Goal: Task Accomplishment & Management: Complete application form

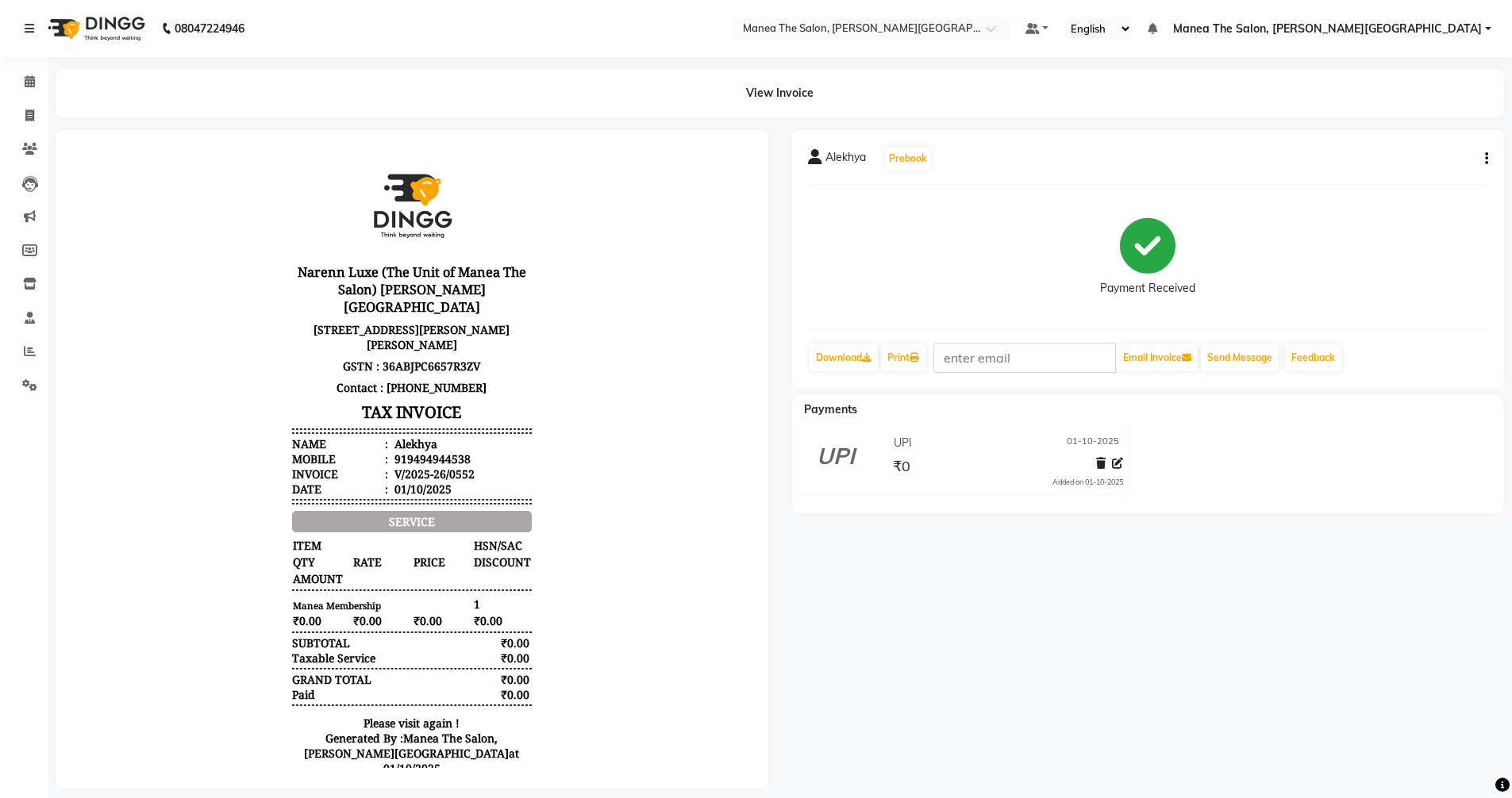
click at [0, 55] on nav "08047224946 Select Location × [GEOGRAPHIC_DATA], [PERSON_NAME] Colony Default P…" at bounding box center [756, 28] width 1512 height 57
select select "service"
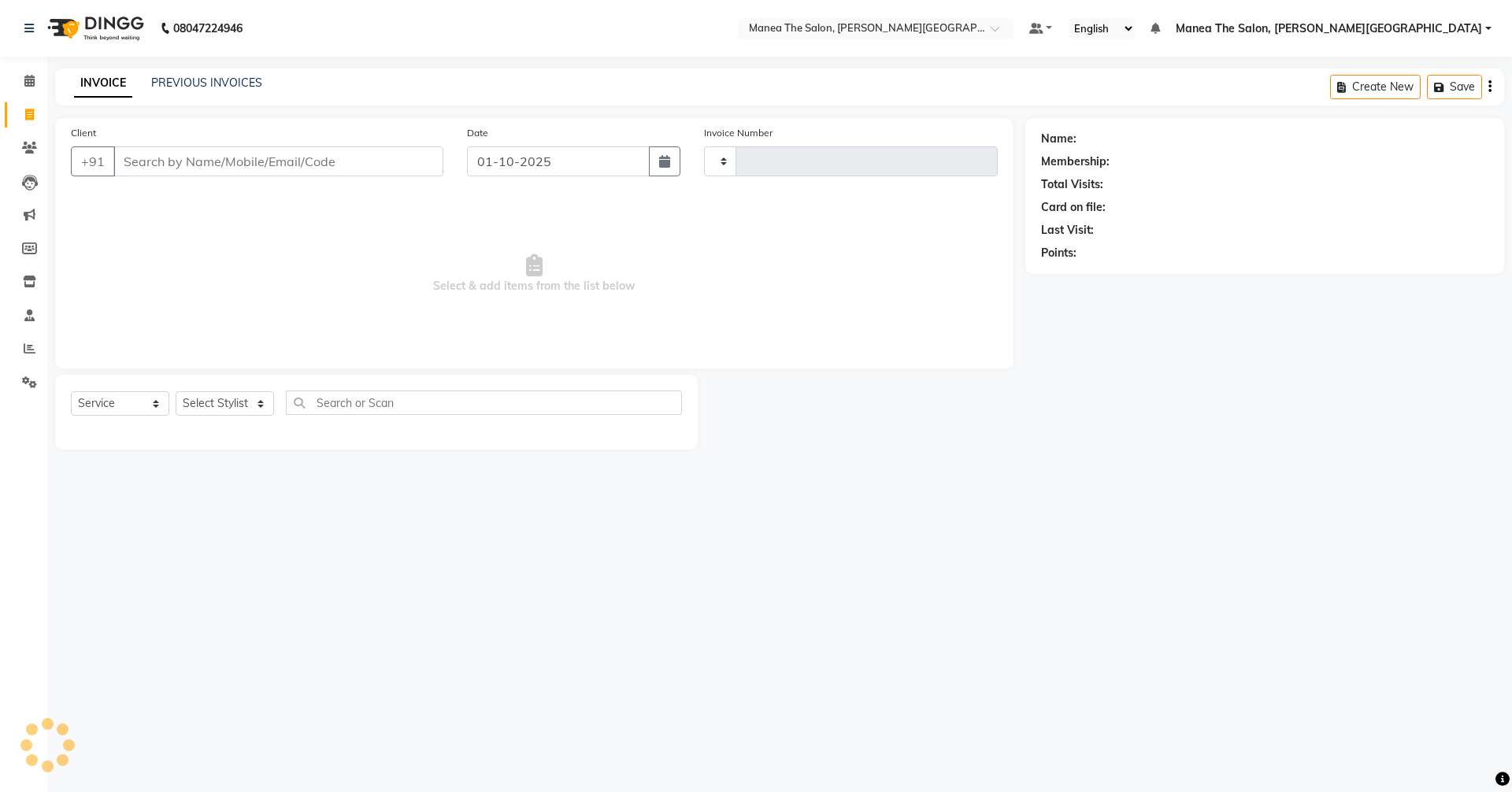
type input "0553"
select select "8762"
click at [263, 170] on input "Client" at bounding box center [278, 161] width 330 height 30
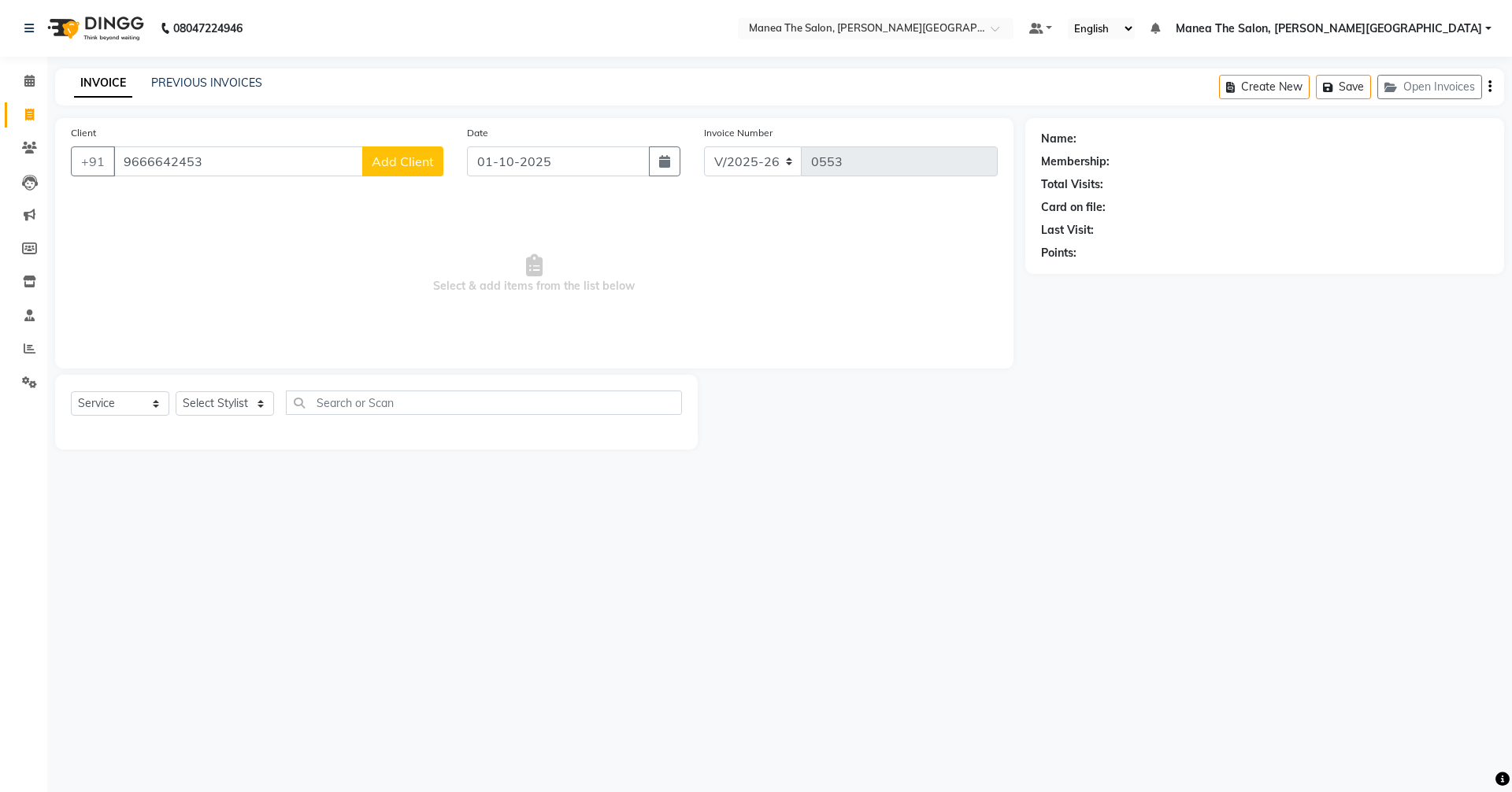
type input "9666642453"
click at [397, 167] on span "Add Client" at bounding box center [403, 161] width 62 height 15
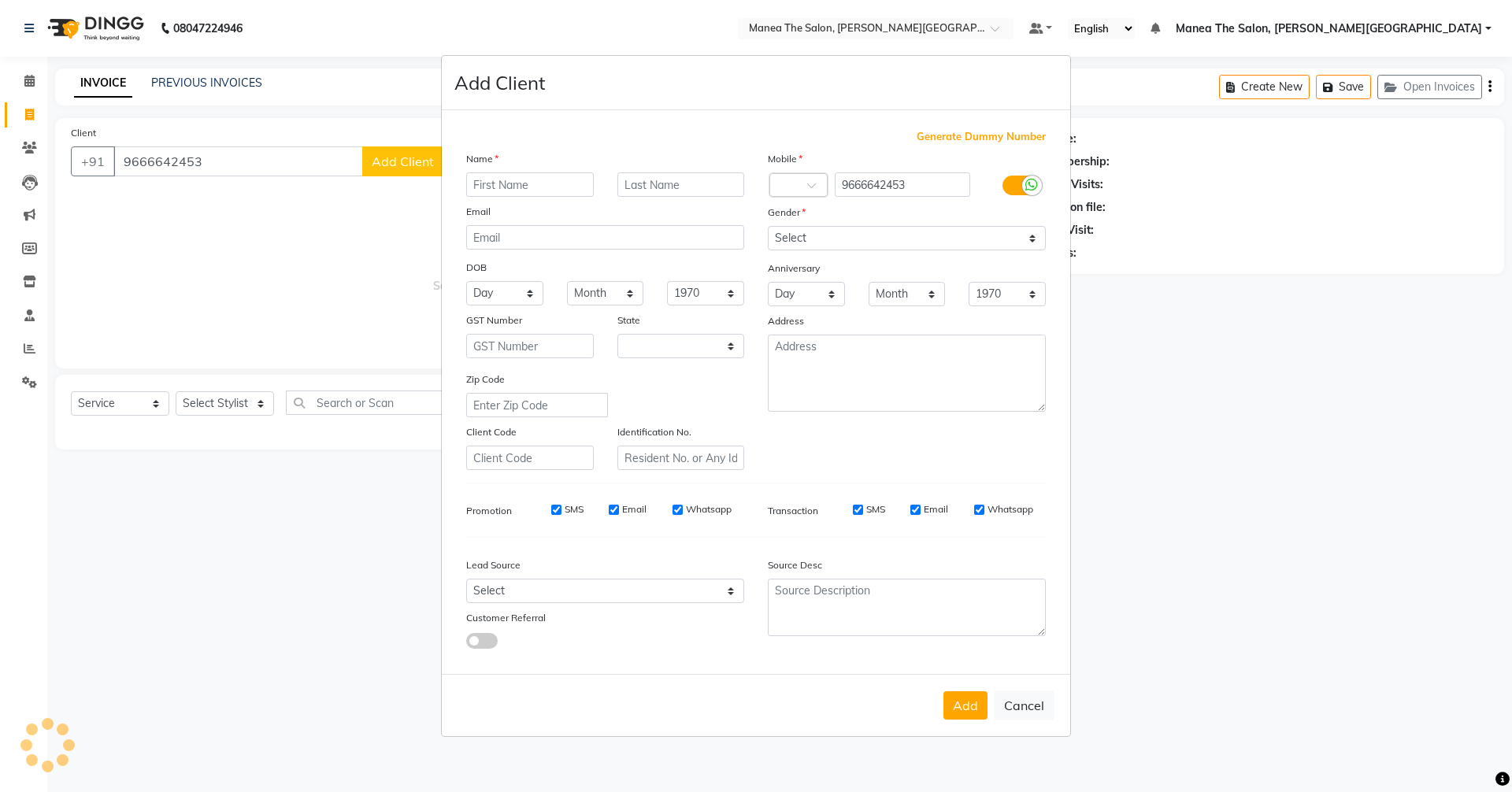
select select "22"
click at [534, 182] on input "text" at bounding box center [530, 184] width 128 height 24
type input "Suresh"
click at [940, 238] on select "Select [DEMOGRAPHIC_DATA] [DEMOGRAPHIC_DATA] Other Prefer Not To Say" at bounding box center [906, 237] width 278 height 24
select select "[DEMOGRAPHIC_DATA]"
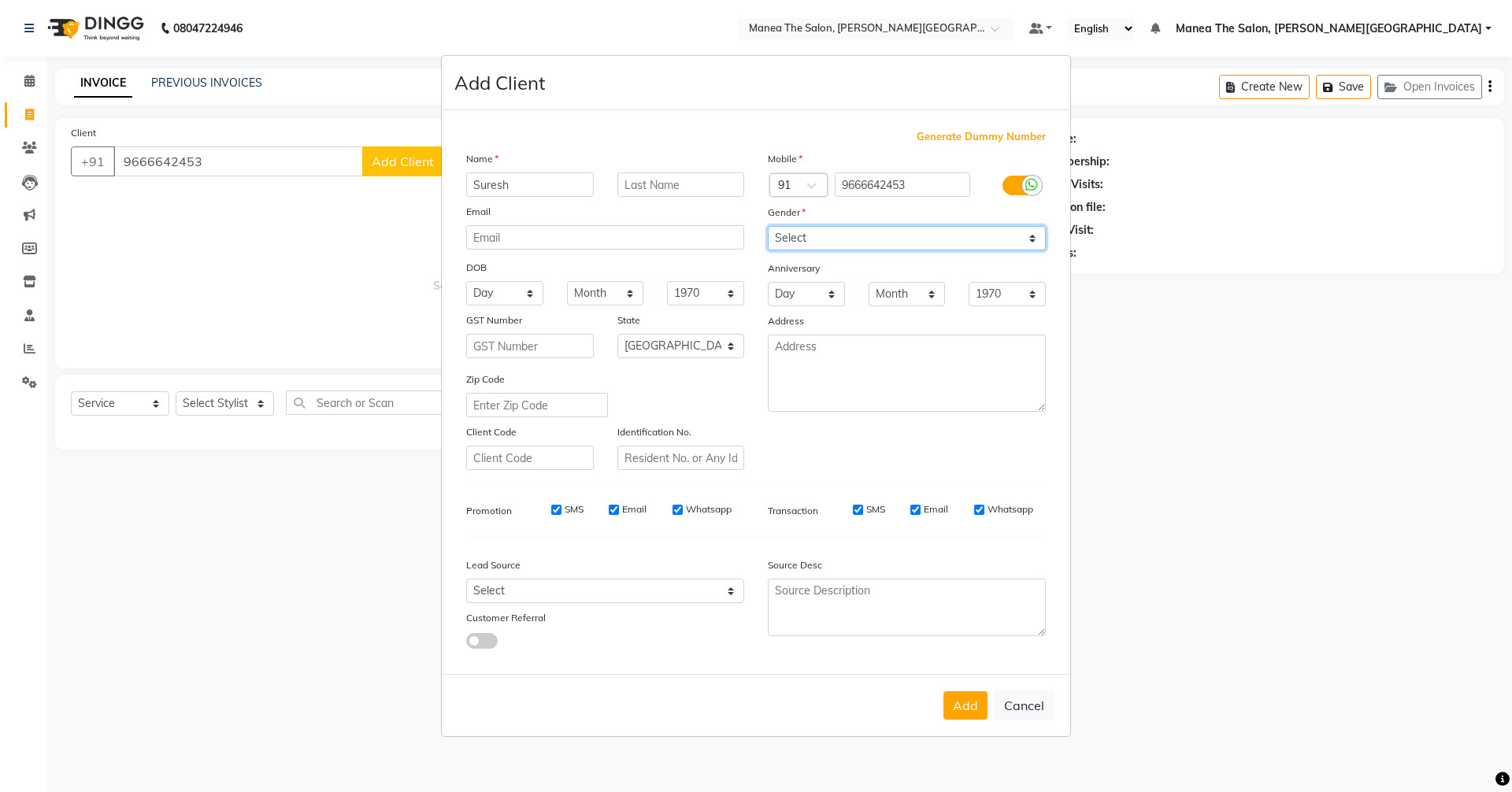
click at [768, 226] on select "Select [DEMOGRAPHIC_DATA] [DEMOGRAPHIC_DATA] Other Prefer Not To Say" at bounding box center [906, 237] width 278 height 24
click at [643, 353] on select "Select [GEOGRAPHIC_DATA] [GEOGRAPHIC_DATA] [GEOGRAPHIC_DATA] [GEOGRAPHIC_DATA] …" at bounding box center [681, 345] width 128 height 24
select select "36"
click at [617, 334] on select "Select [GEOGRAPHIC_DATA] [GEOGRAPHIC_DATA] [GEOGRAPHIC_DATA] [GEOGRAPHIC_DATA] …" at bounding box center [681, 345] width 128 height 24
click at [591, 584] on select "Select Walk-in Referral Internet Friend Word of Mouth Advertisement Facebook Ju…" at bounding box center [605, 590] width 278 height 24
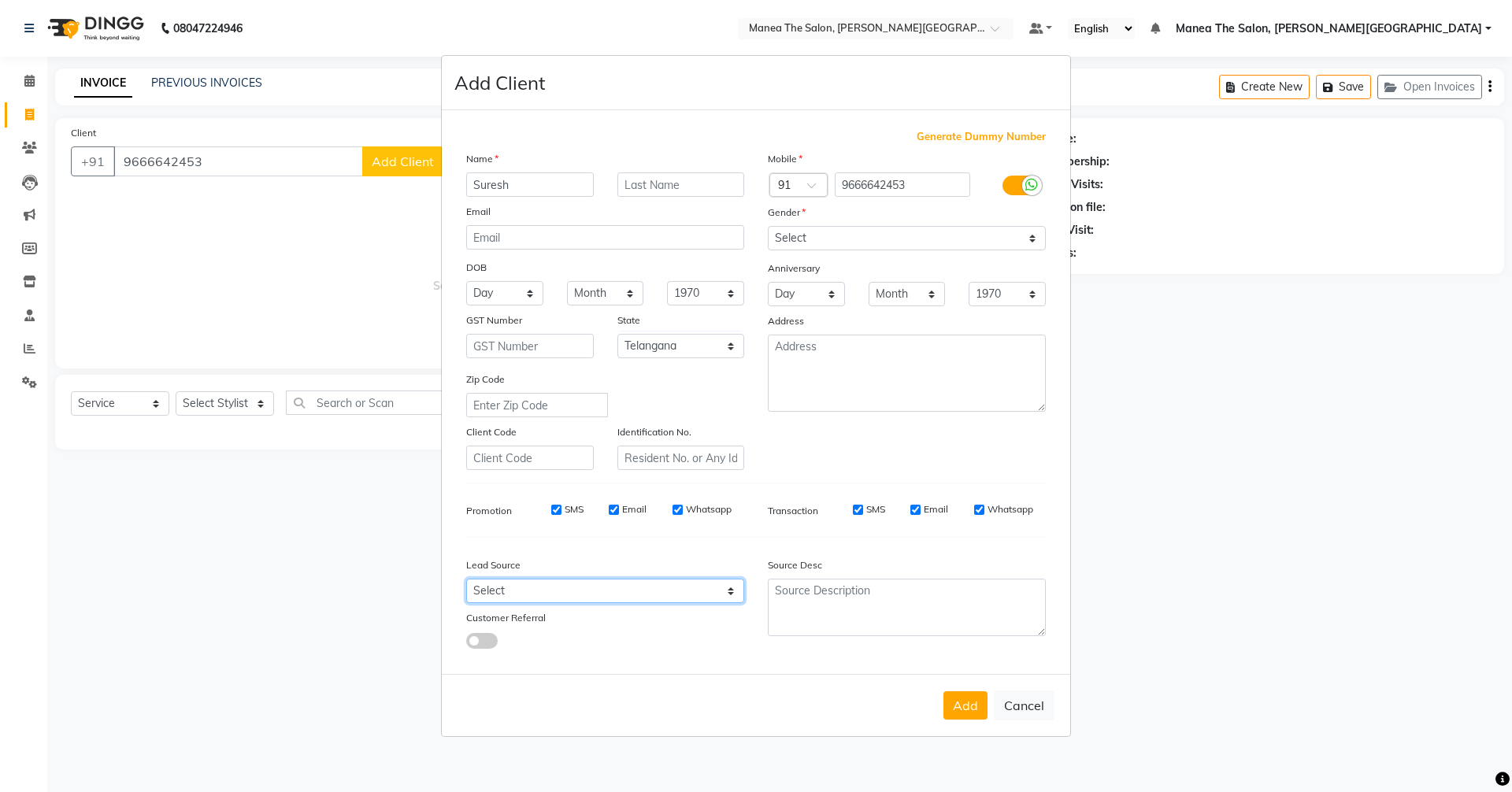
select select "56718"
click at [466, 579] on select "Select Walk-in Referral Internet Friend Word of Mouth Advertisement Facebook Ju…" at bounding box center [605, 590] width 278 height 24
click at [971, 711] on button "Add" at bounding box center [966, 705] width 44 height 28
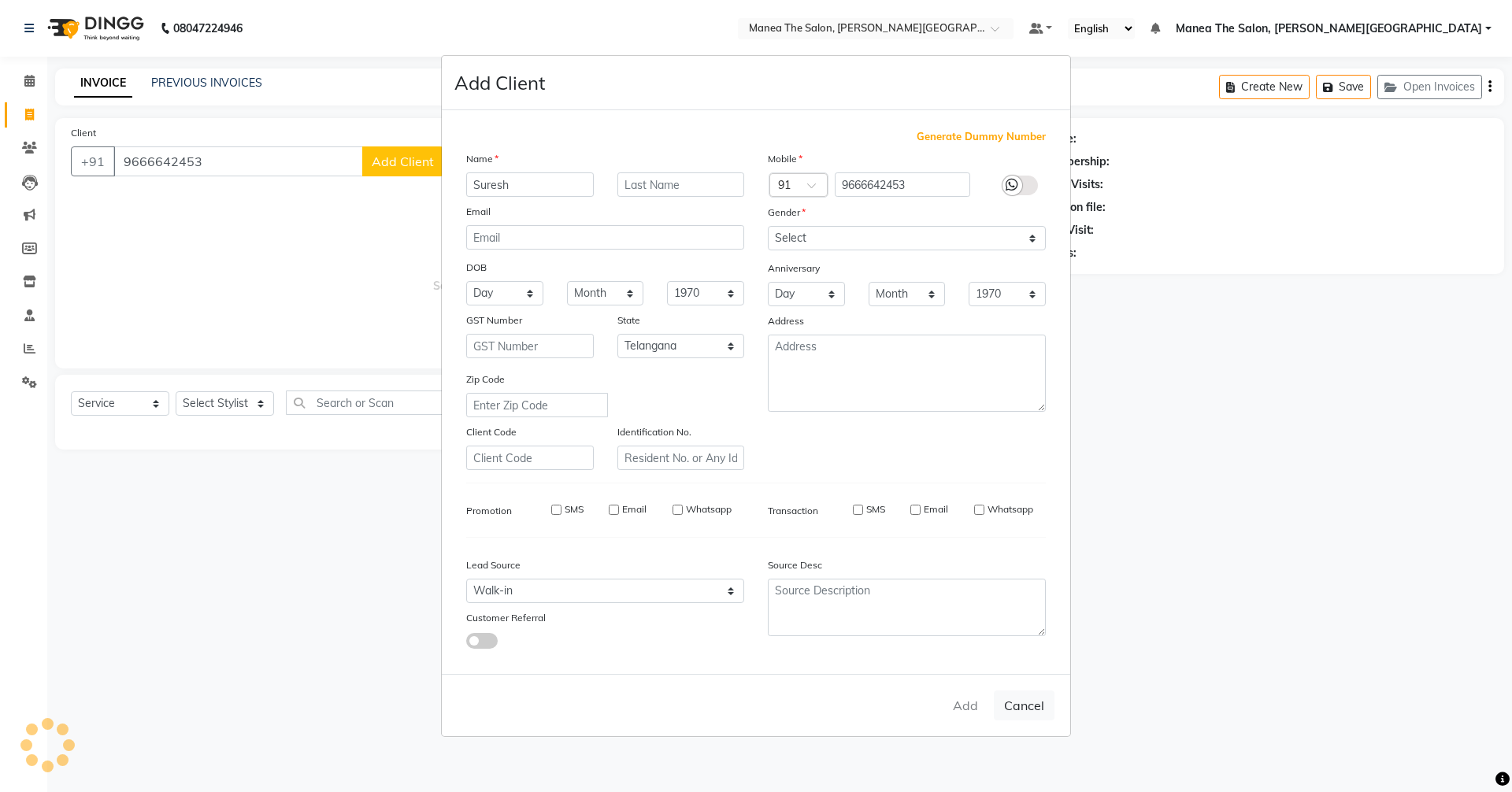
select select
select select "null"
select select
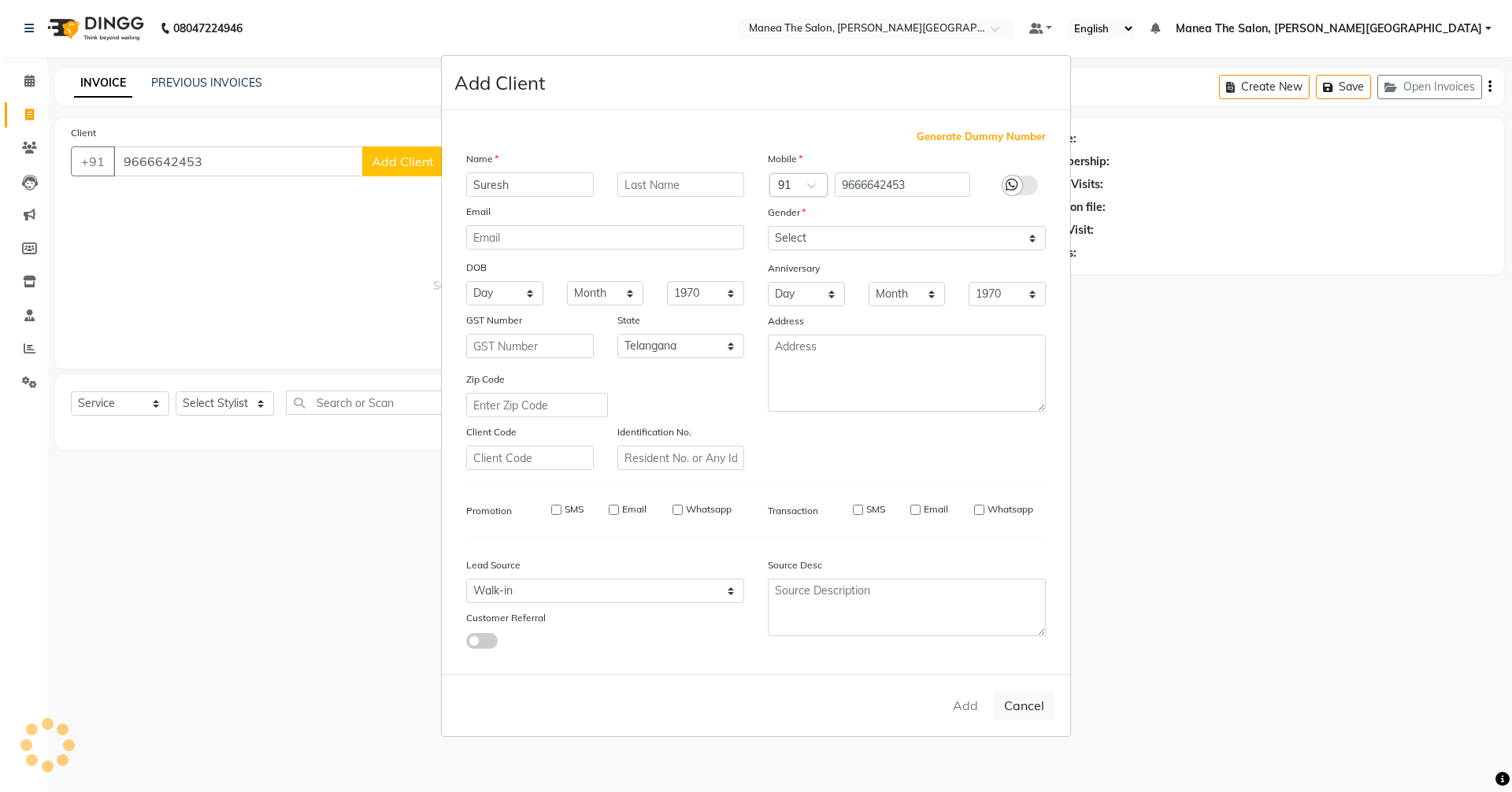
select select
checkbox input "false"
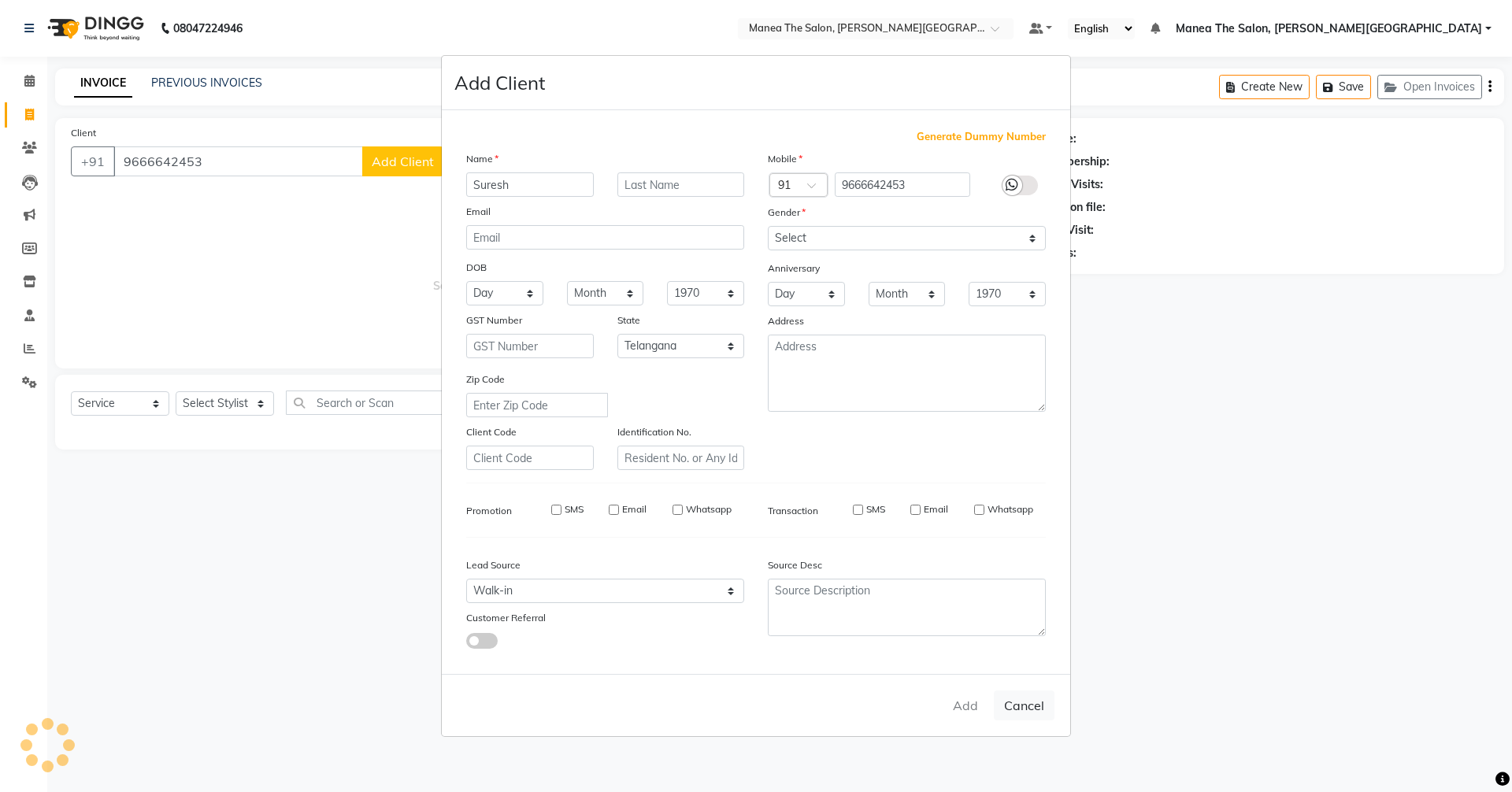
checkbox input "false"
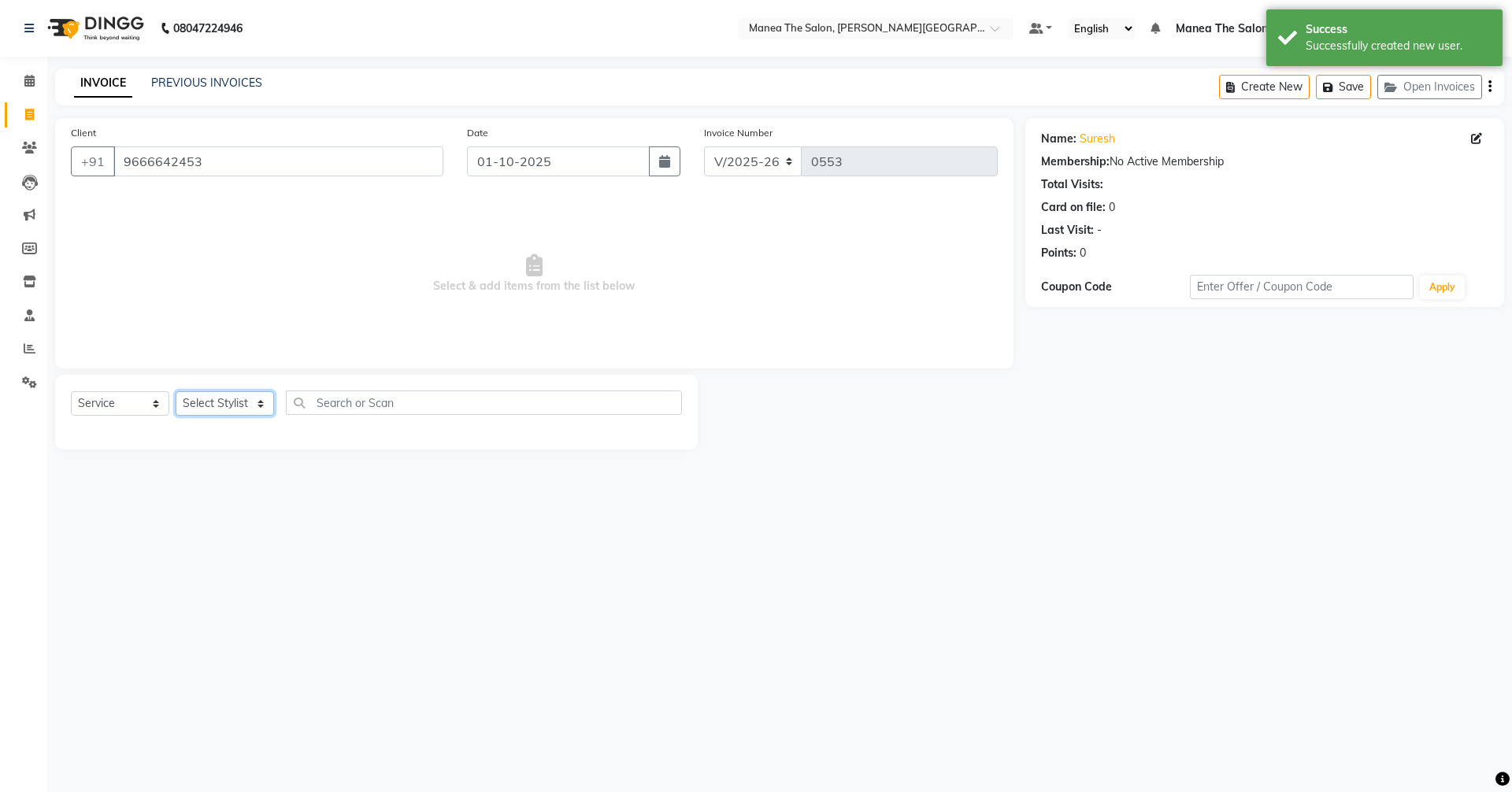
click at [189, 408] on select "Select Stylist [PERSON_NAME] Manager [PERSON_NAME] [PERSON_NAME] [PERSON_NAME] …" at bounding box center [225, 403] width 98 height 24
select select "89491"
click at [176, 391] on select "Select Stylist [PERSON_NAME] Manager [PERSON_NAME] [PERSON_NAME] [PERSON_NAME] …" at bounding box center [225, 403] width 98 height 24
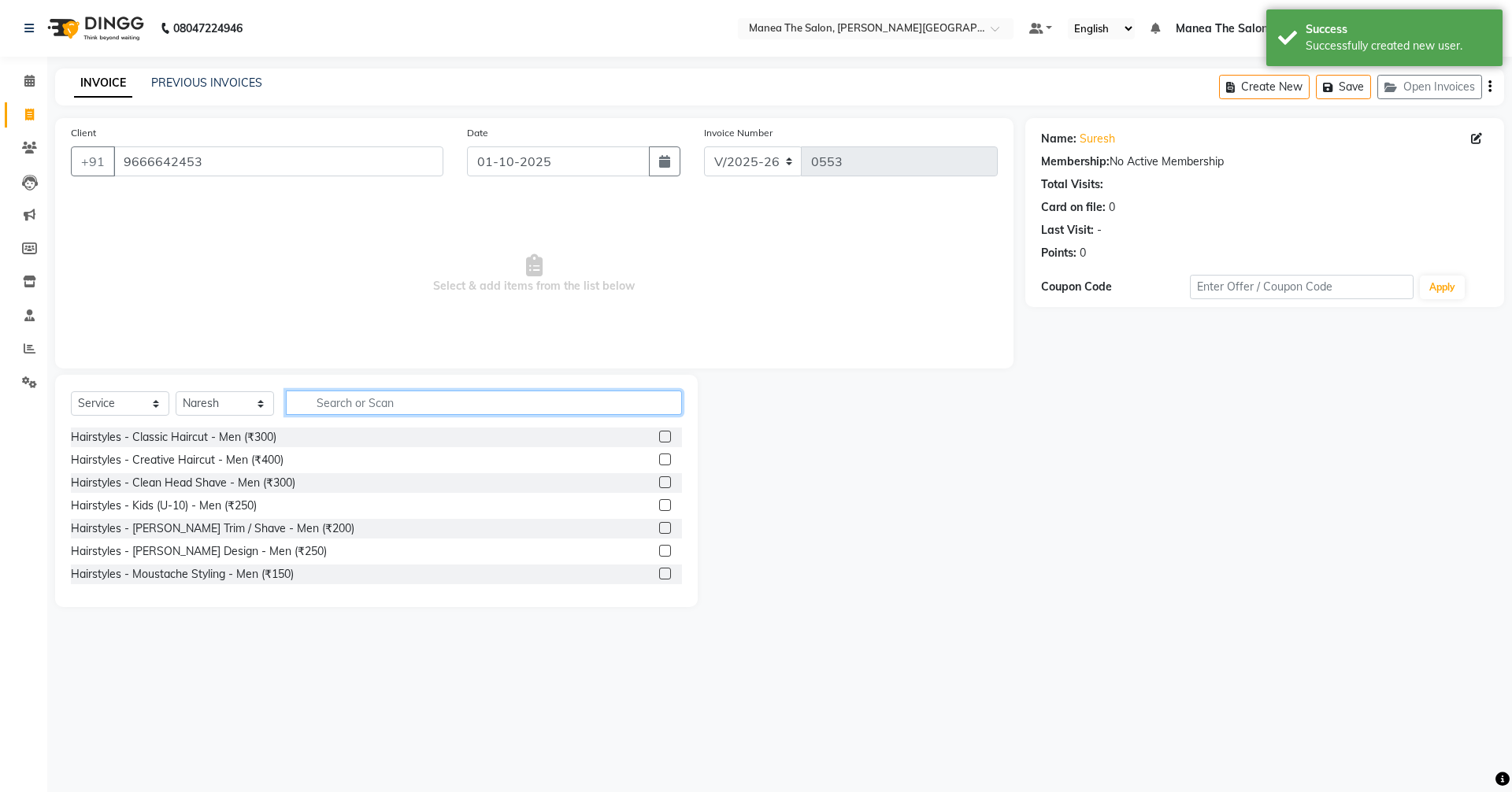
click at [334, 409] on input "text" at bounding box center [483, 402] width 396 height 24
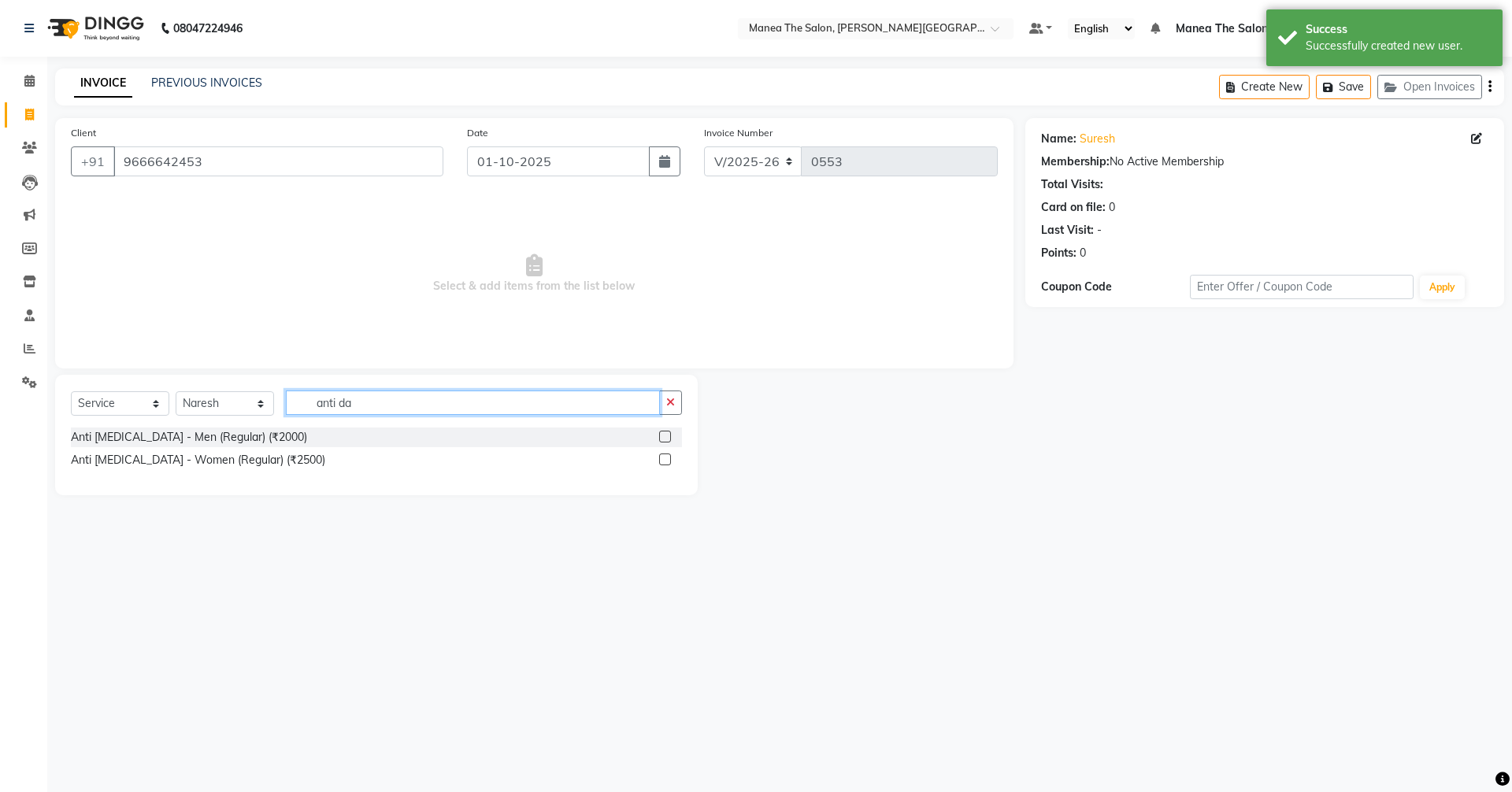
type input "anti da"
click at [668, 436] on label at bounding box center [665, 436] width 12 height 12
click at [668, 436] on input "checkbox" at bounding box center [664, 437] width 11 height 11
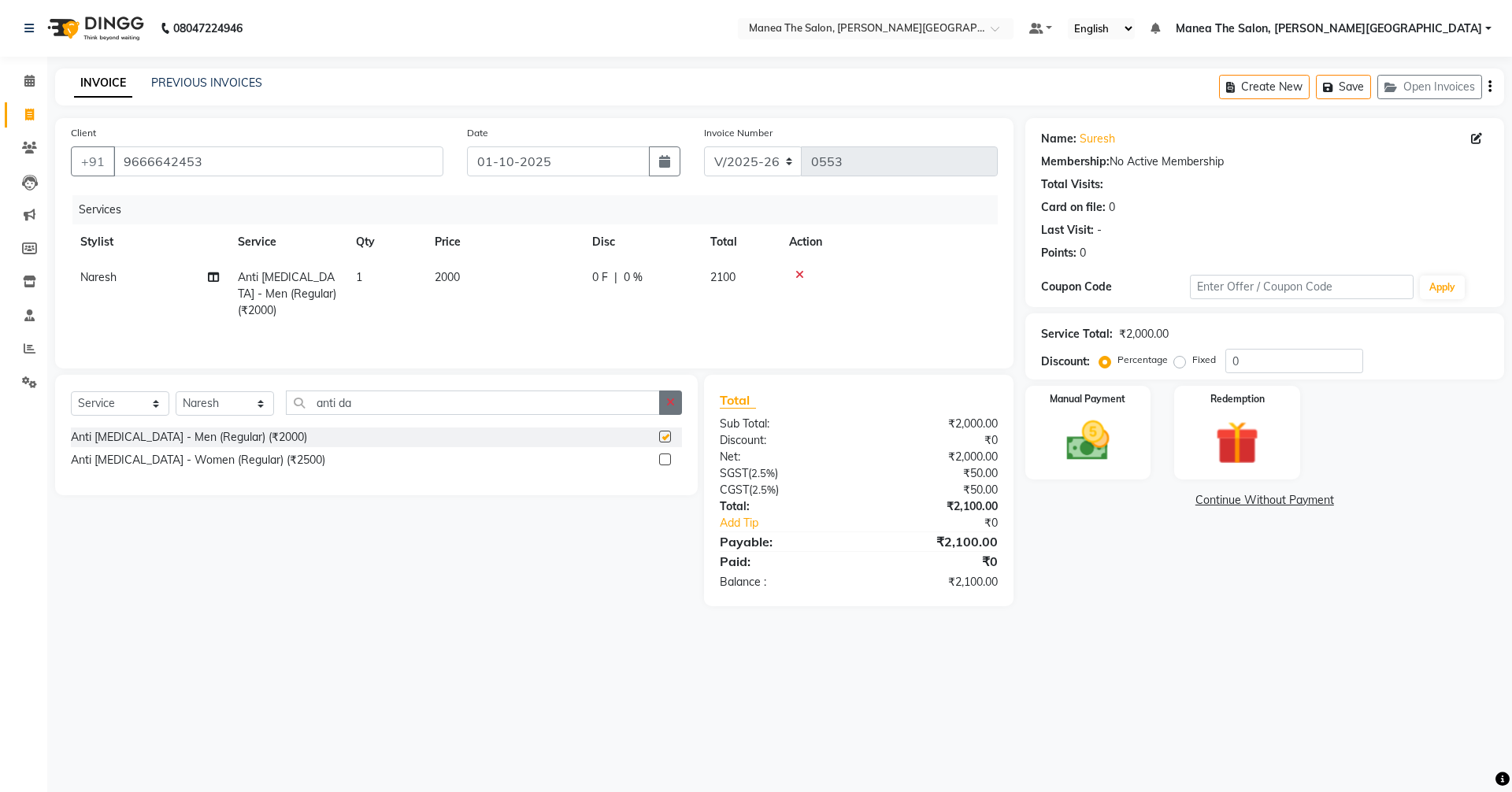
checkbox input "false"
click at [674, 399] on icon "button" at bounding box center [670, 402] width 9 height 11
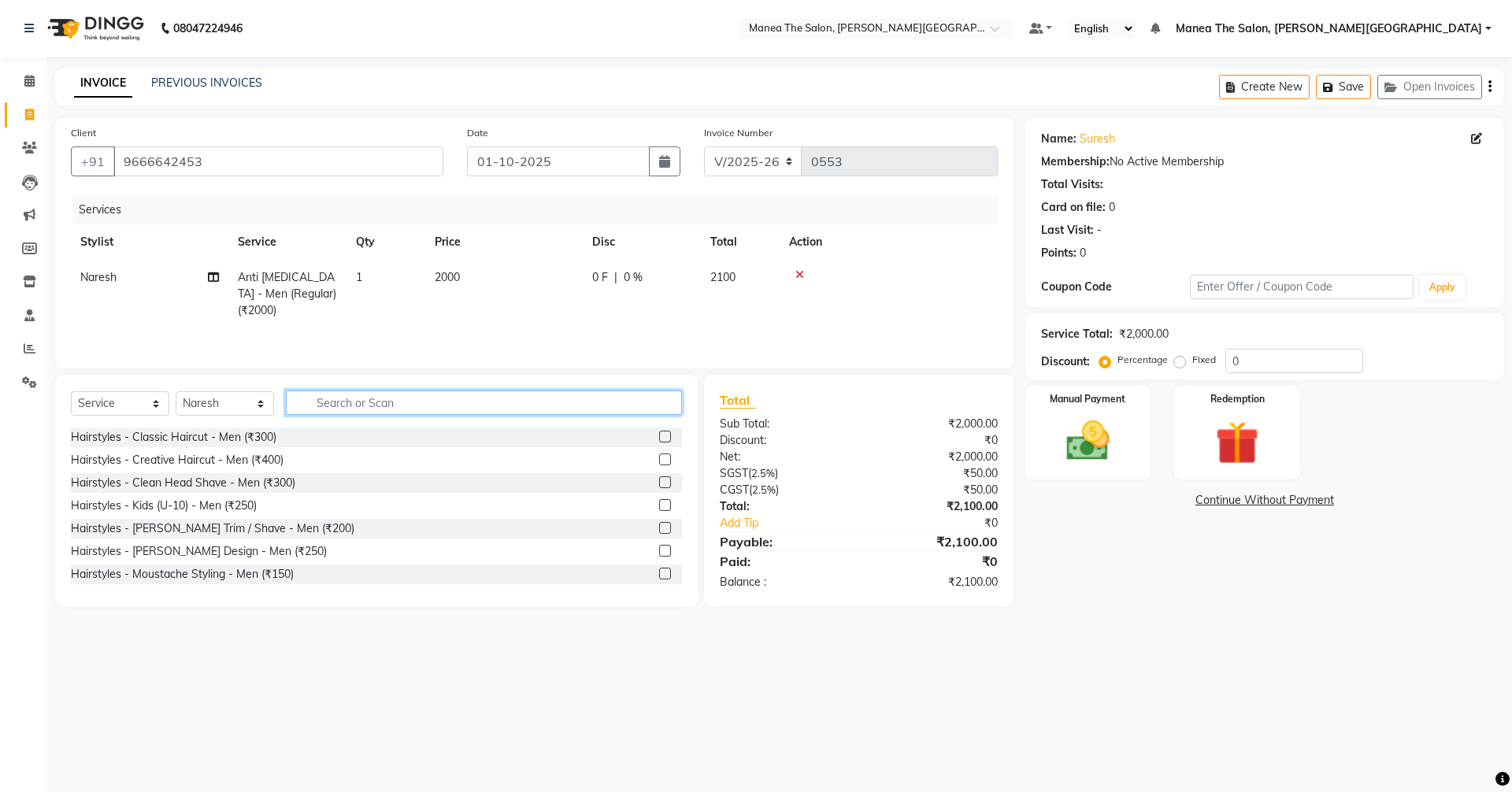
click at [566, 413] on input "text" at bounding box center [483, 402] width 396 height 24
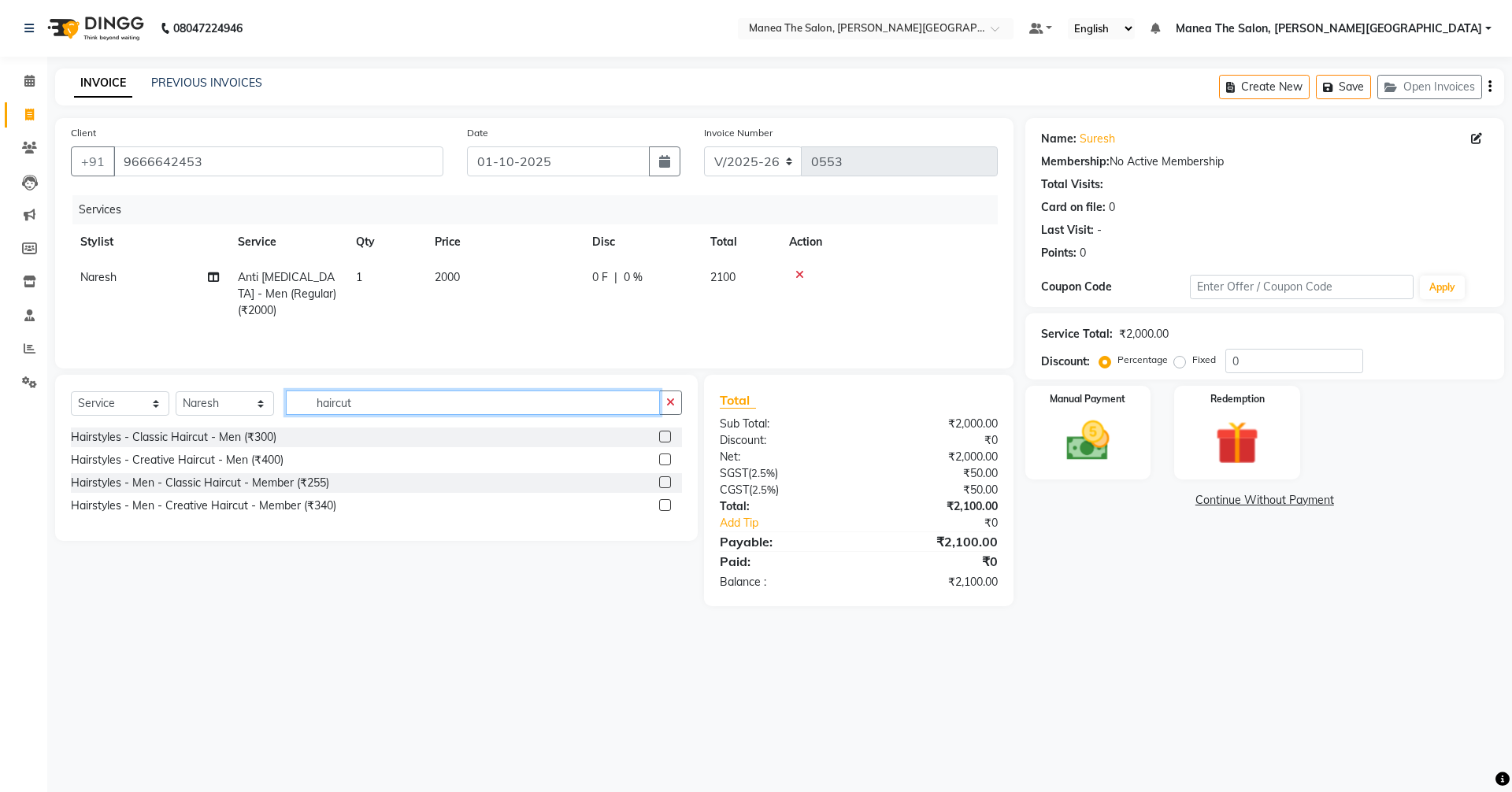
type input "haircut"
click at [666, 460] on label at bounding box center [665, 459] width 12 height 12
click at [666, 460] on input "checkbox" at bounding box center [664, 460] width 11 height 11
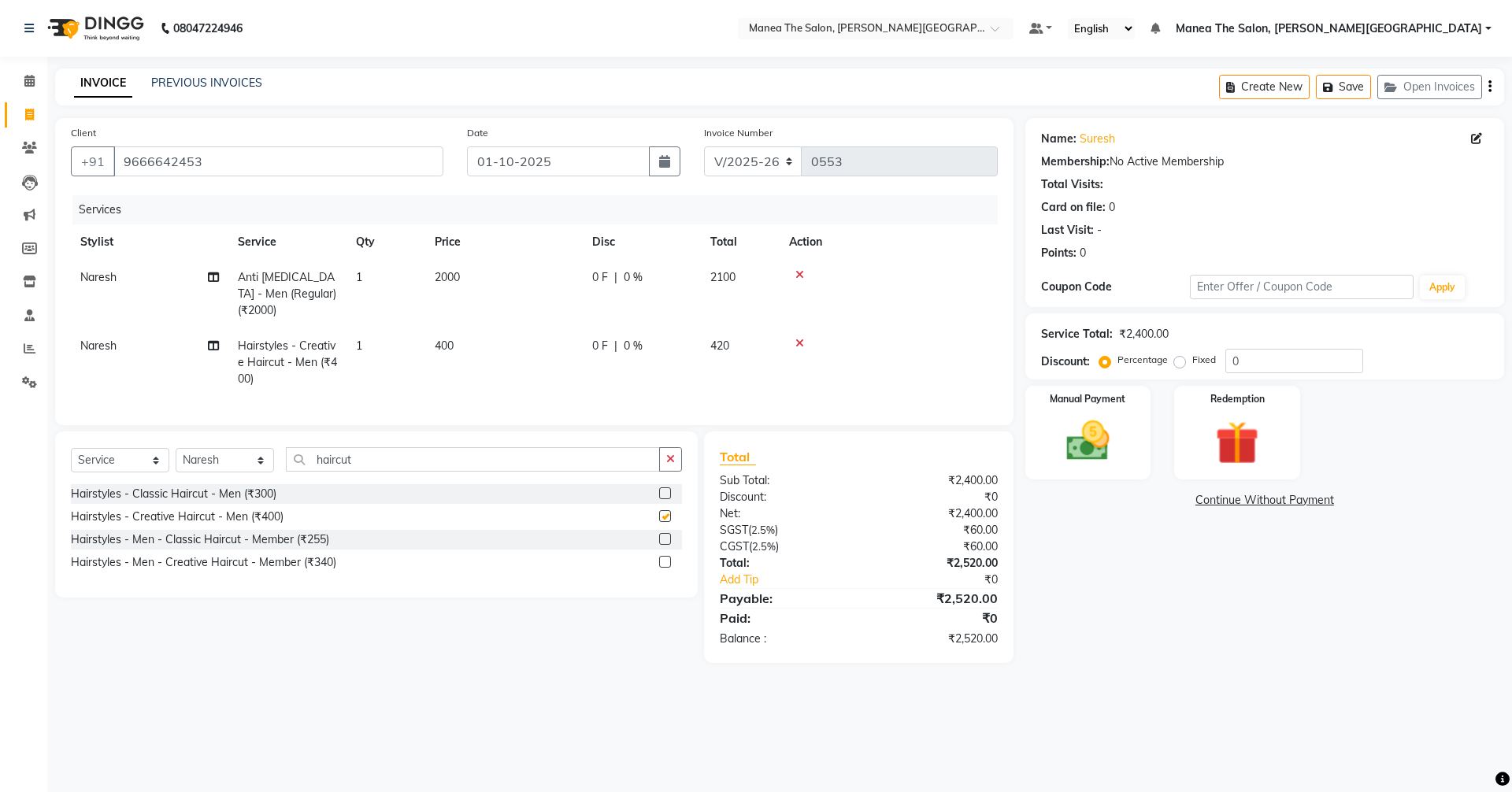
checkbox input "false"
click at [1252, 362] on input "0" at bounding box center [1294, 360] width 137 height 24
type input "40"
click at [1114, 408] on div "Manual Payment" at bounding box center [1088, 433] width 131 height 97
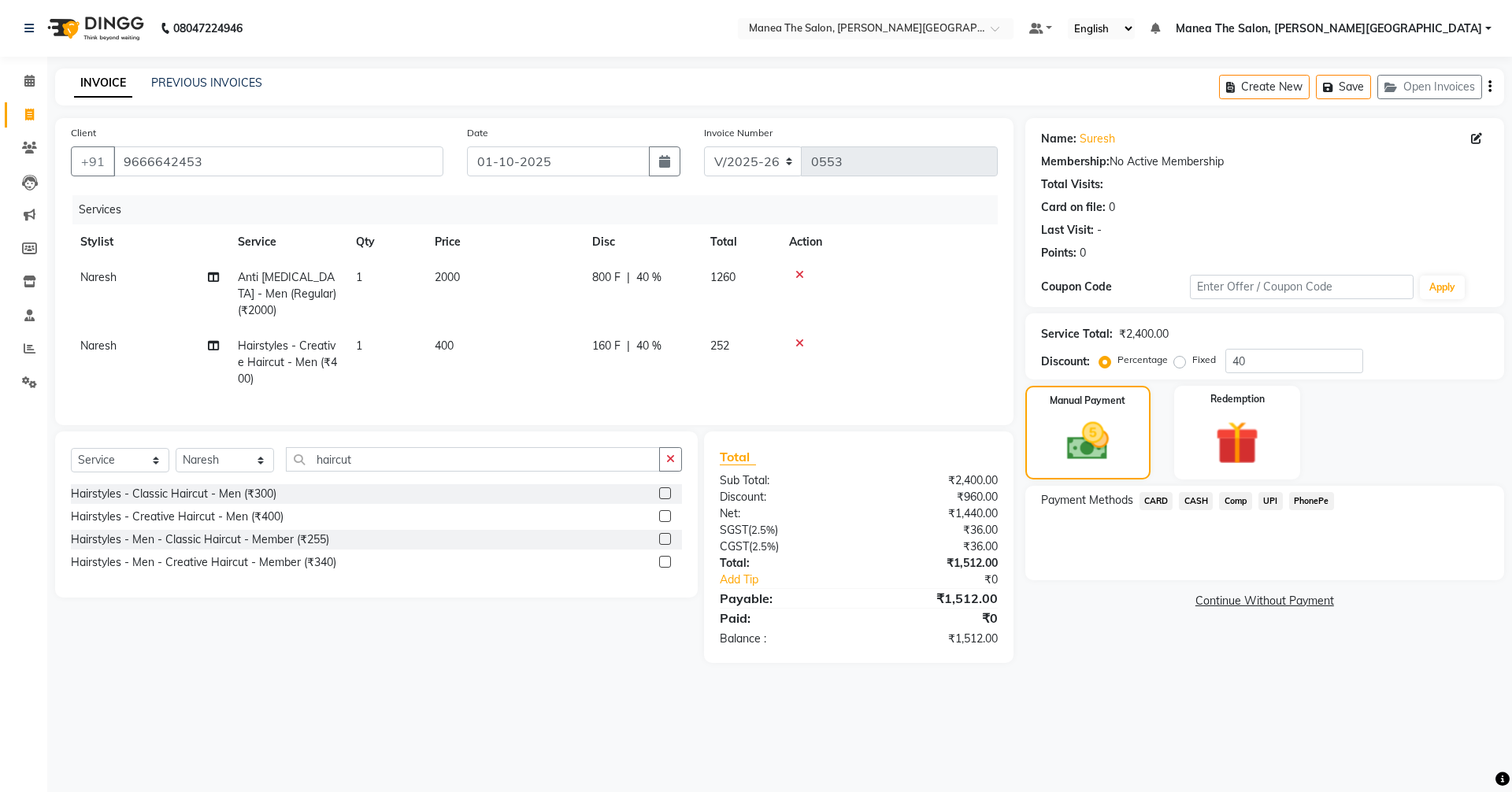
click at [1161, 503] on span "CARD" at bounding box center [1156, 501] width 34 height 18
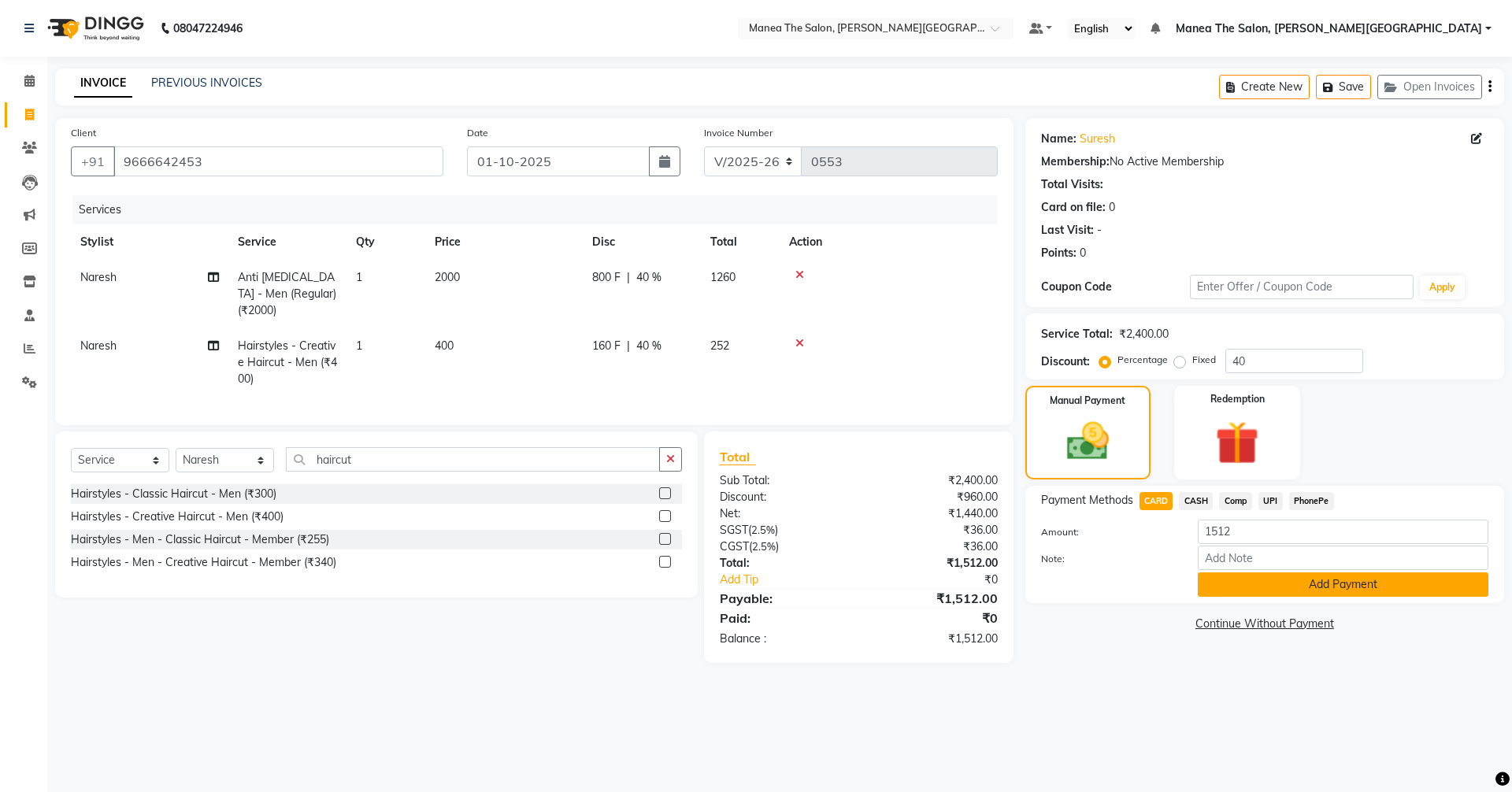
click at [1300, 582] on button "Add Payment" at bounding box center [1343, 584] width 290 height 24
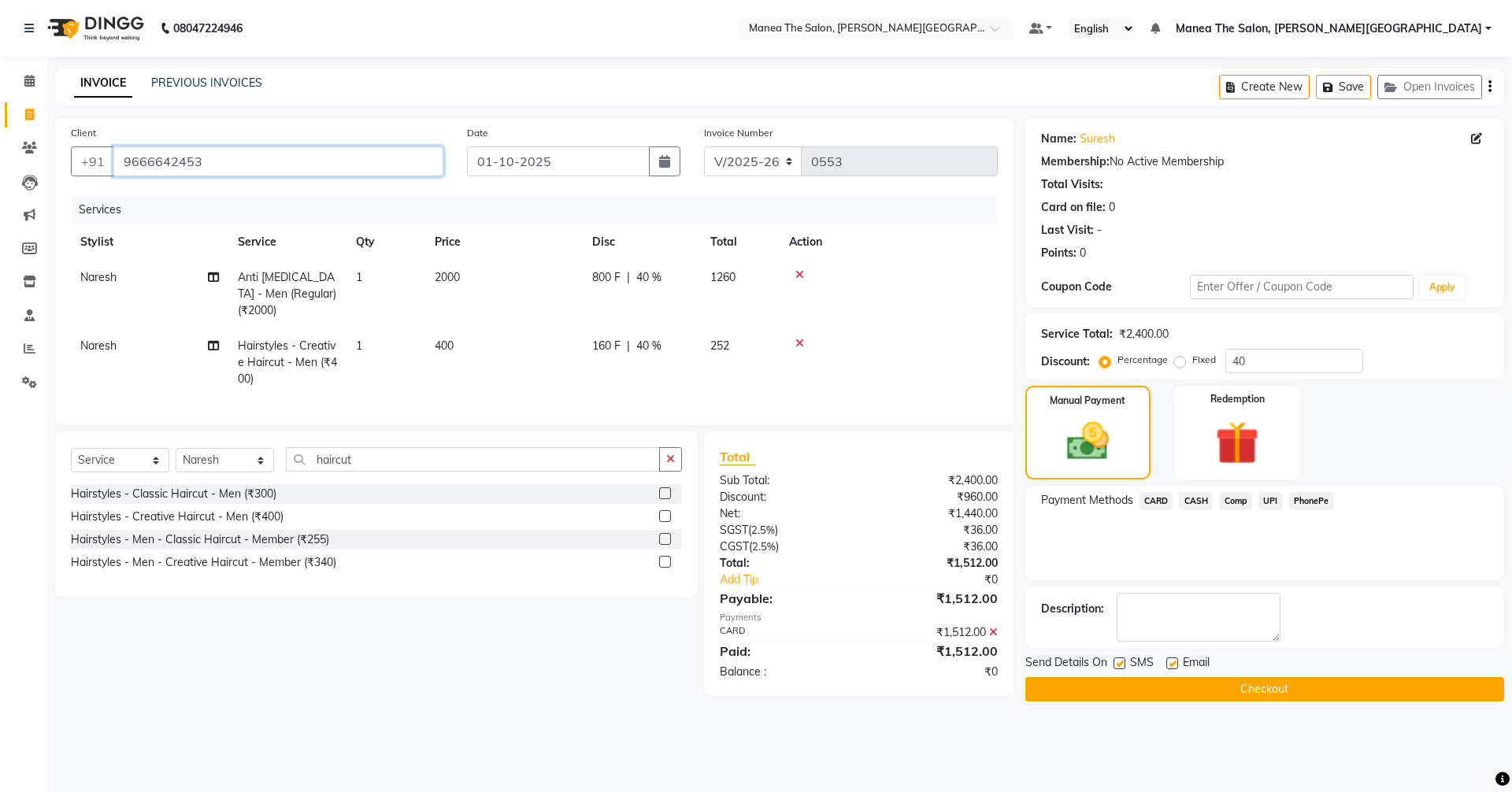
drag, startPoint x: 202, startPoint y: 158, endPoint x: 119, endPoint y: 172, distance: 84.2
click at [119, 172] on input "9666642453" at bounding box center [278, 161] width 330 height 30
click at [1297, 682] on button "Checkout" at bounding box center [1265, 689] width 479 height 24
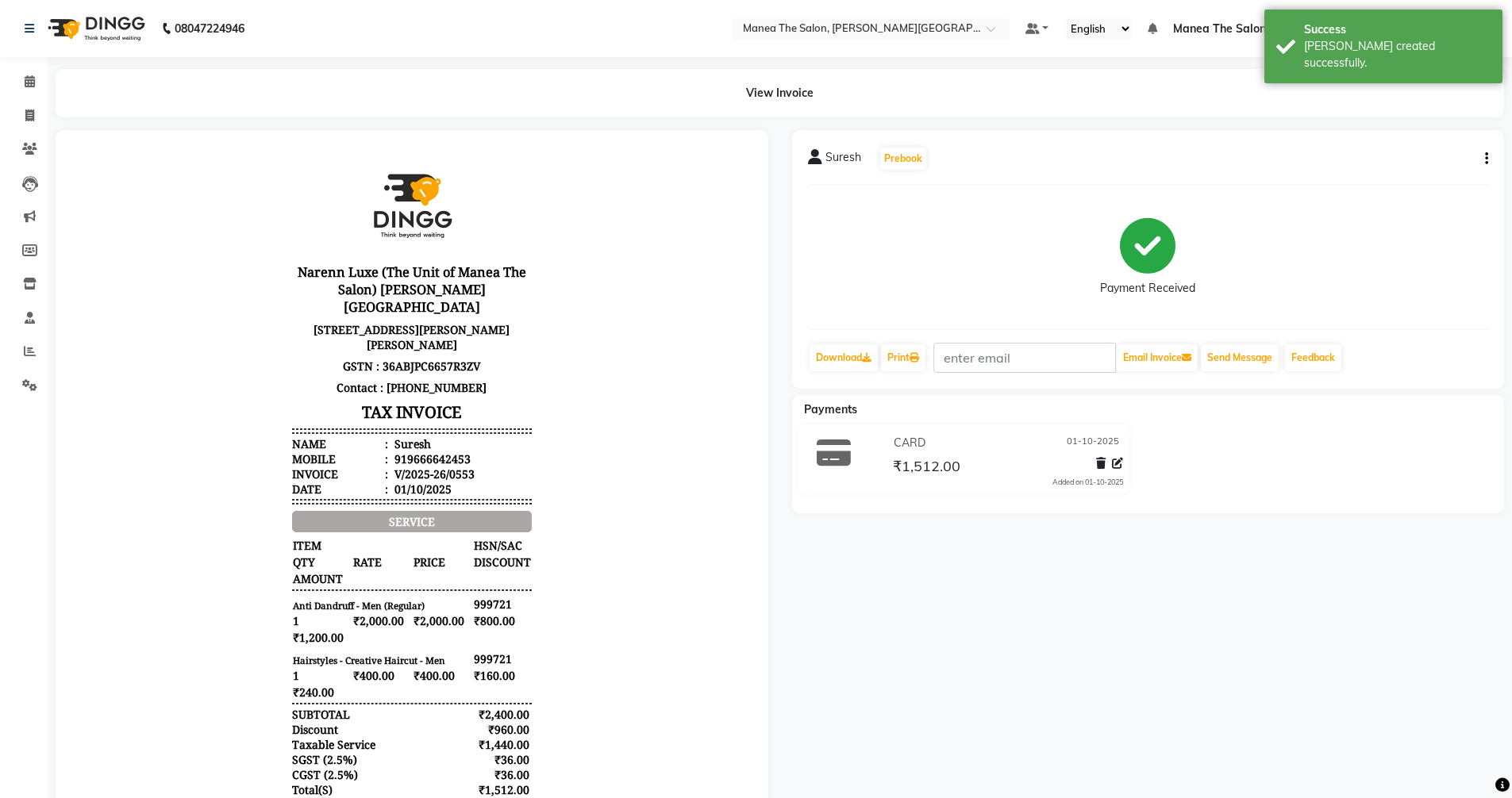
select select "8762"
select select "service"
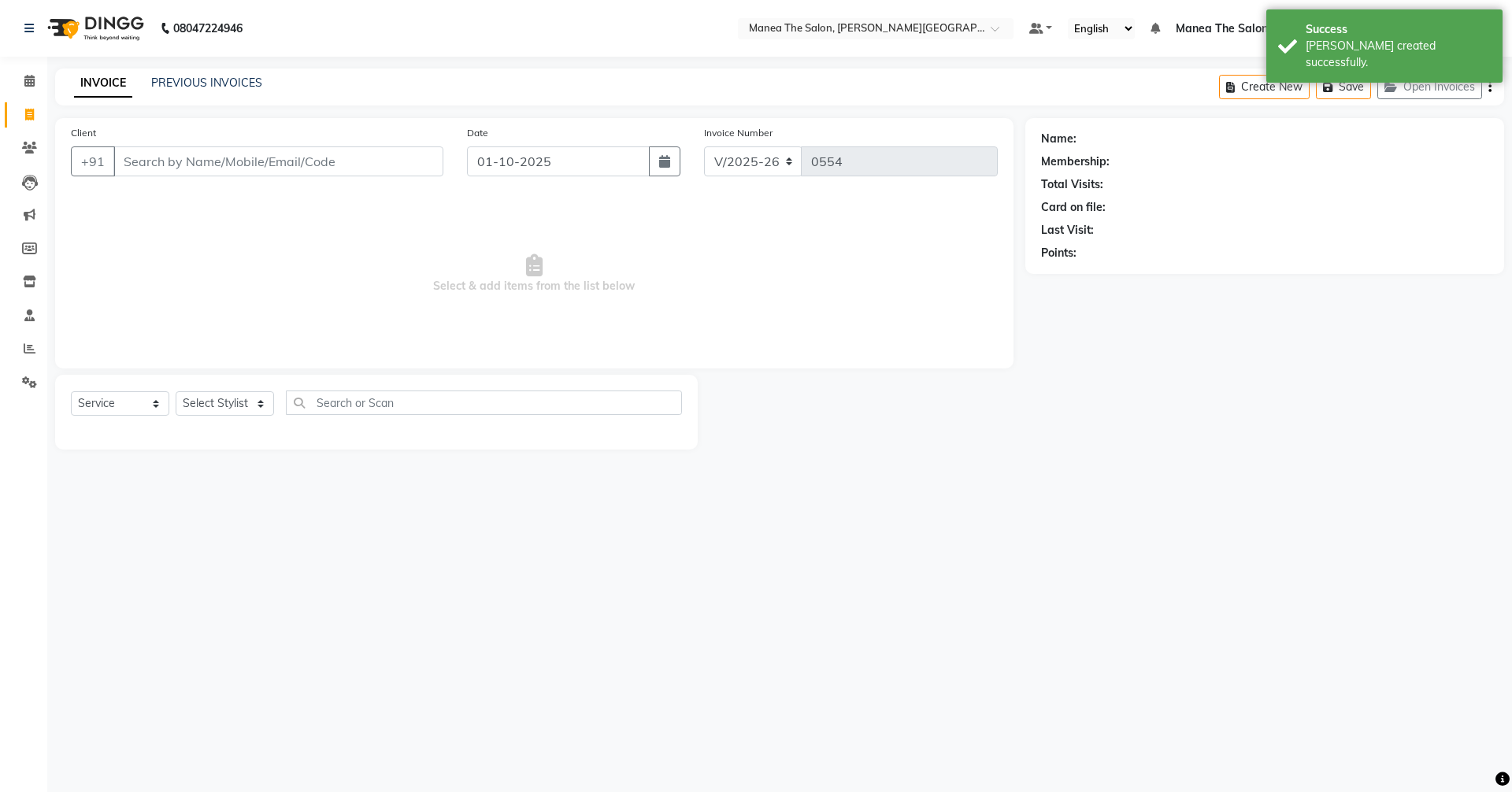
click at [322, 154] on input "Client" at bounding box center [278, 161] width 330 height 30
type input "9666642453"
click at [108, 404] on select "Select Service Product Membership Package Voucher Prepaid Gift Card" at bounding box center [120, 403] width 98 height 24
select select "membership"
click at [71, 391] on select "Select Service Product Membership Package Voucher Prepaid Gift Card" at bounding box center [120, 403] width 98 height 24
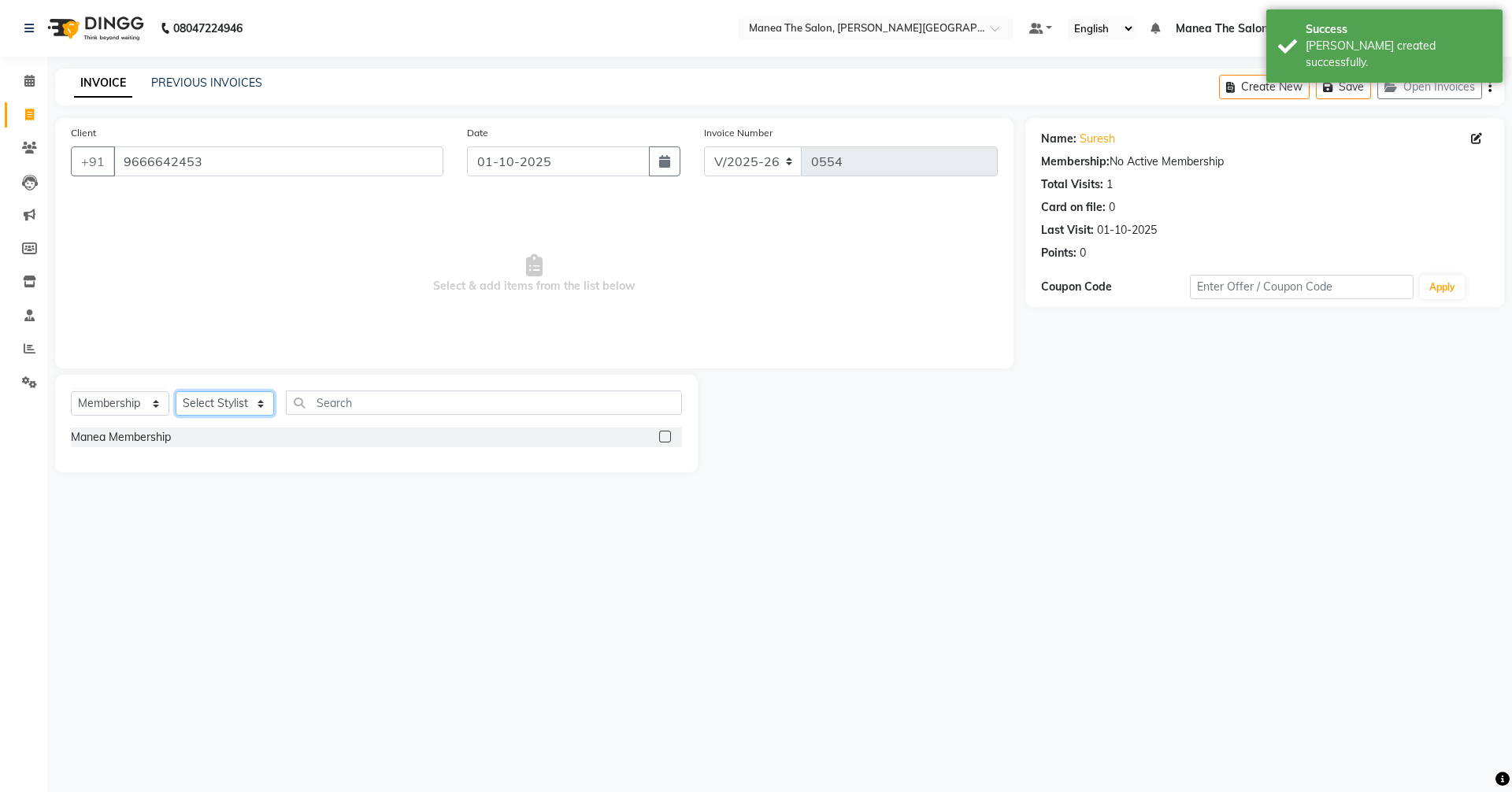
click at [218, 403] on select "Select Stylist [PERSON_NAME] Manager [PERSON_NAME] [PERSON_NAME] [PERSON_NAME] …" at bounding box center [225, 403] width 98 height 24
select select "91880"
click at [176, 391] on select "Select Stylist [PERSON_NAME] Manager [PERSON_NAME] [PERSON_NAME] [PERSON_NAME] …" at bounding box center [225, 403] width 98 height 24
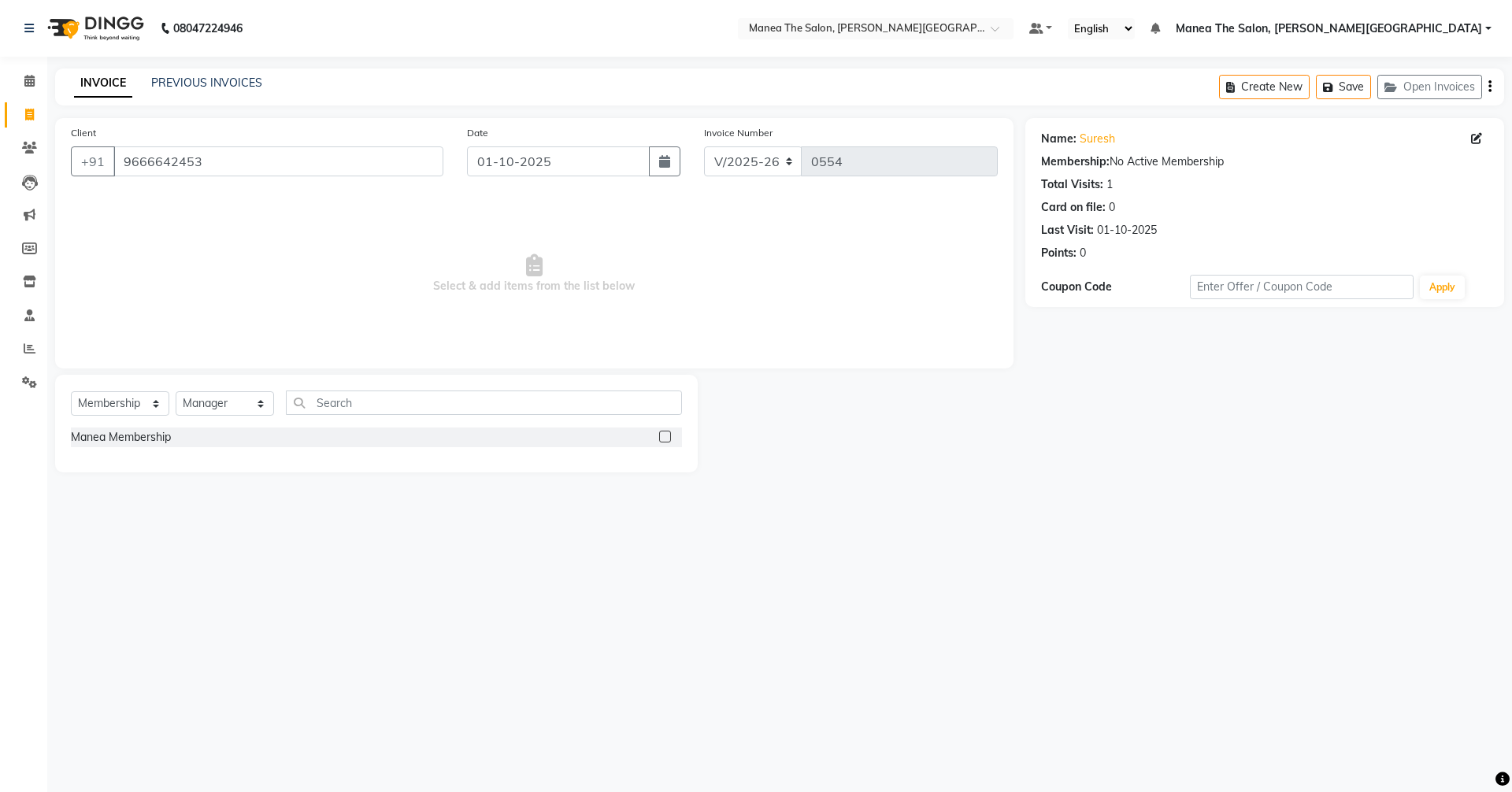
click at [661, 438] on label at bounding box center [665, 436] width 12 height 12
click at [661, 438] on input "checkbox" at bounding box center [664, 437] width 11 height 11
select select "select"
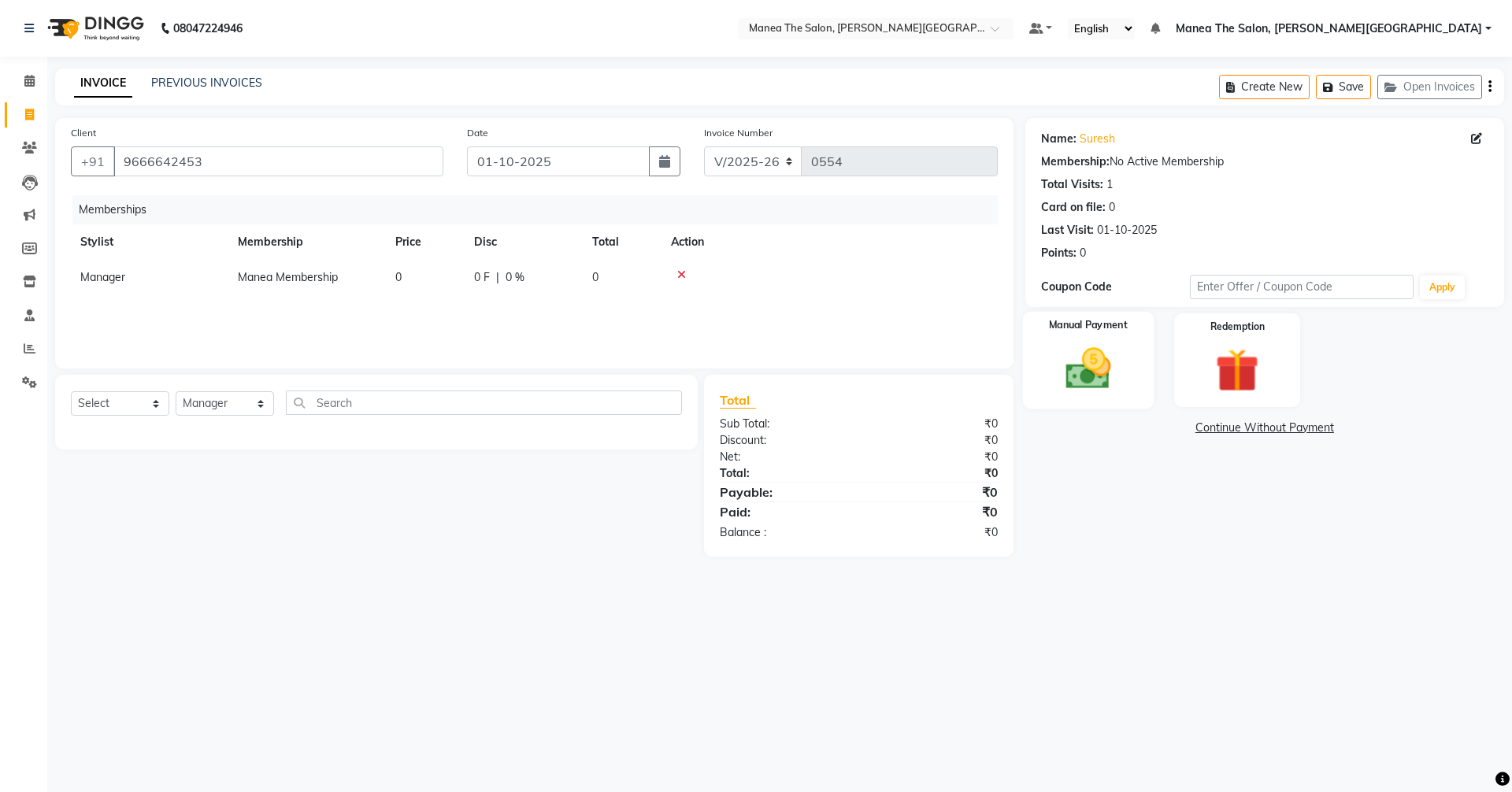
click at [1102, 386] on img at bounding box center [1088, 368] width 73 height 52
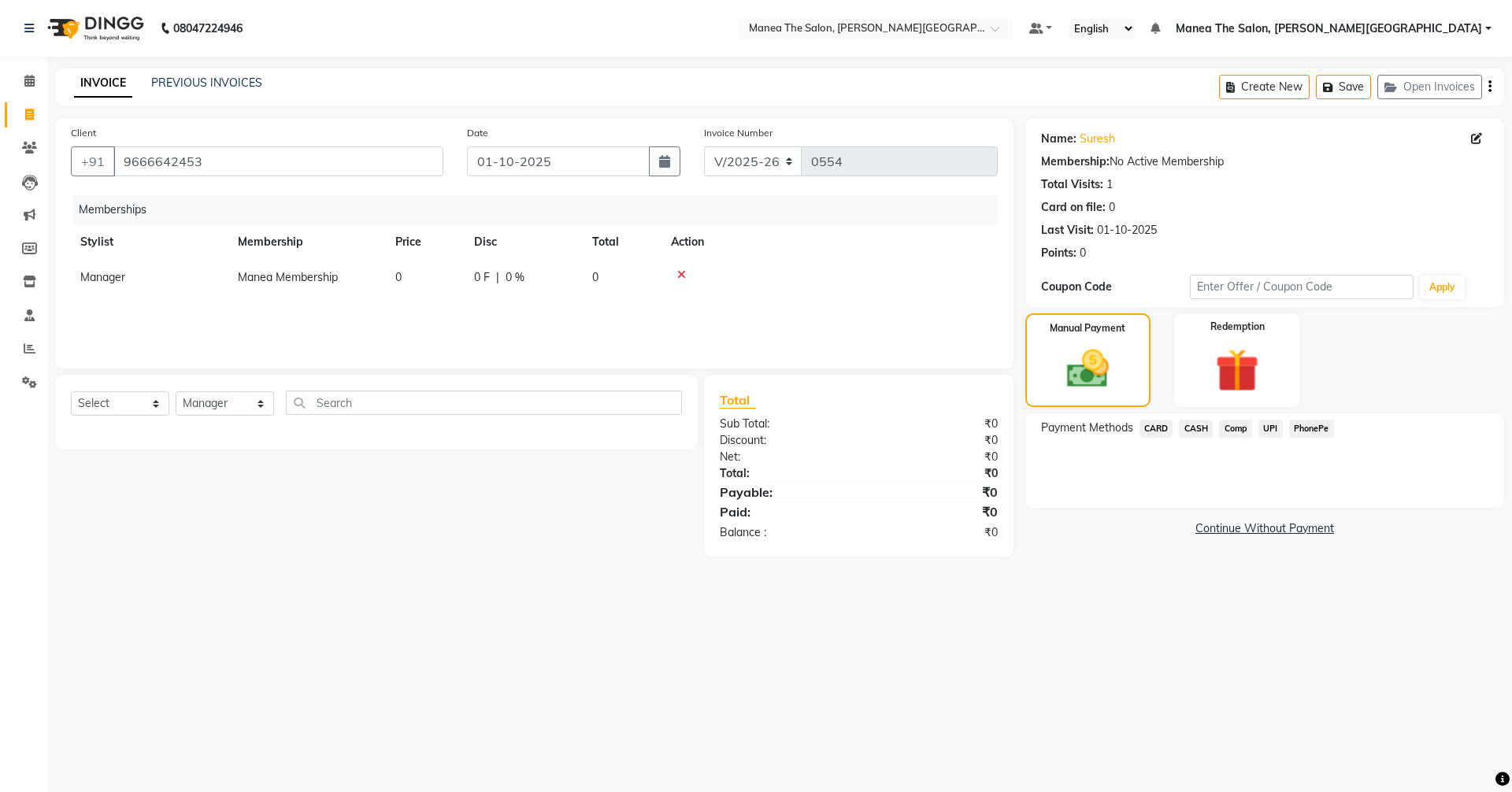
click at [1263, 425] on span "UPI" at bounding box center [1270, 429] width 24 height 18
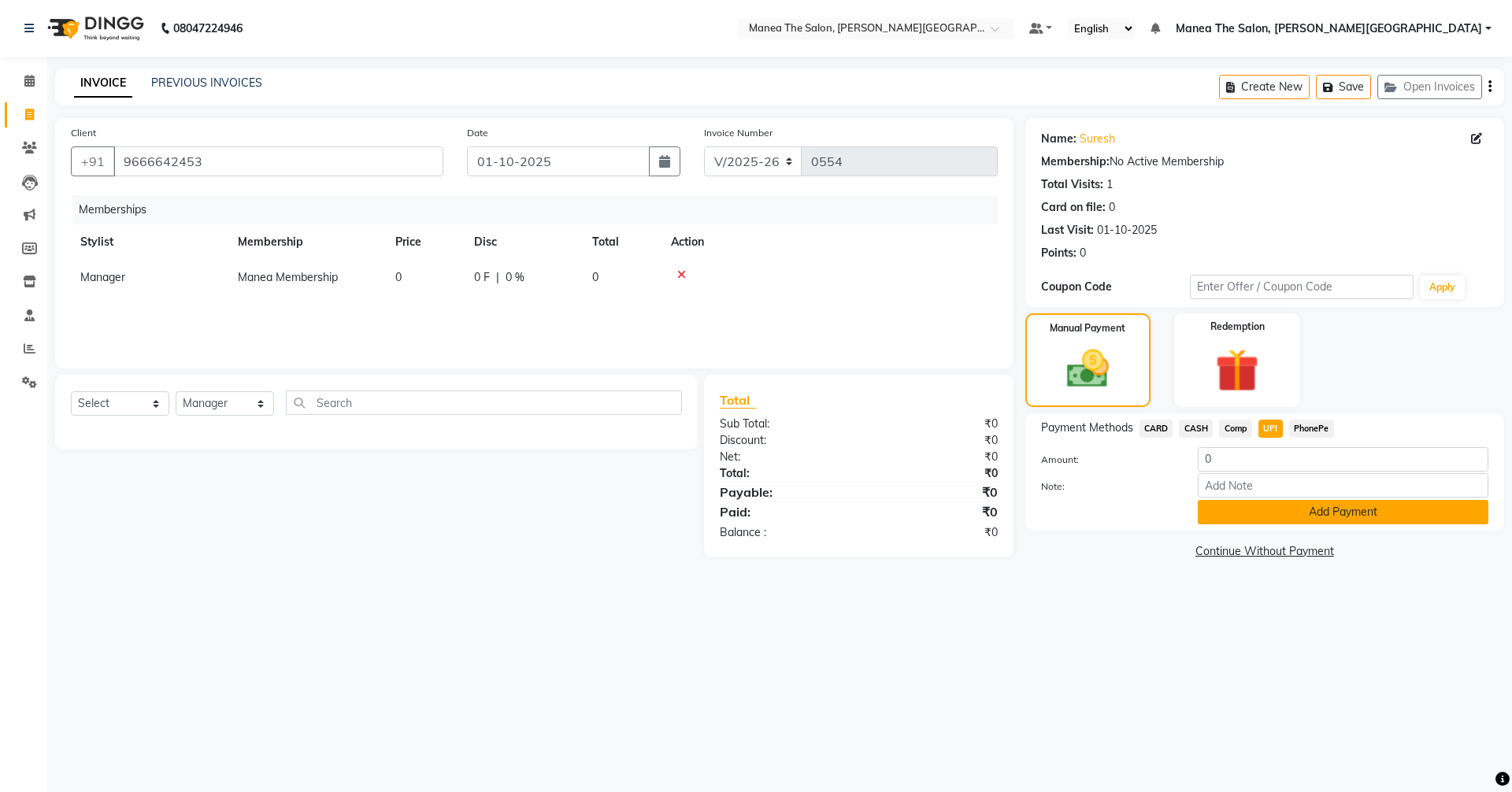
click at [1308, 522] on button "Add Payment" at bounding box center [1343, 511] width 290 height 24
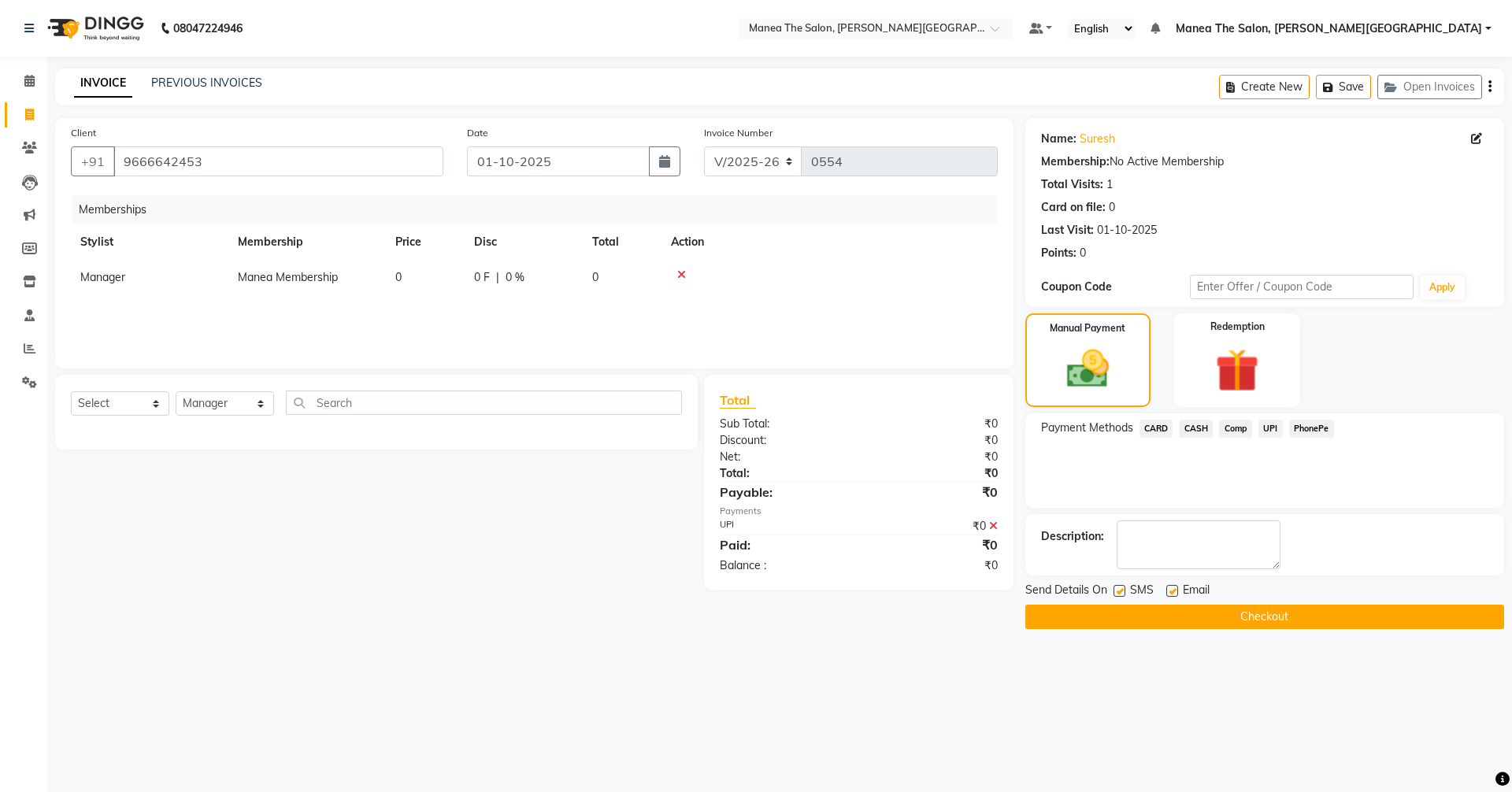
click at [1288, 607] on button "Checkout" at bounding box center [1265, 616] width 479 height 24
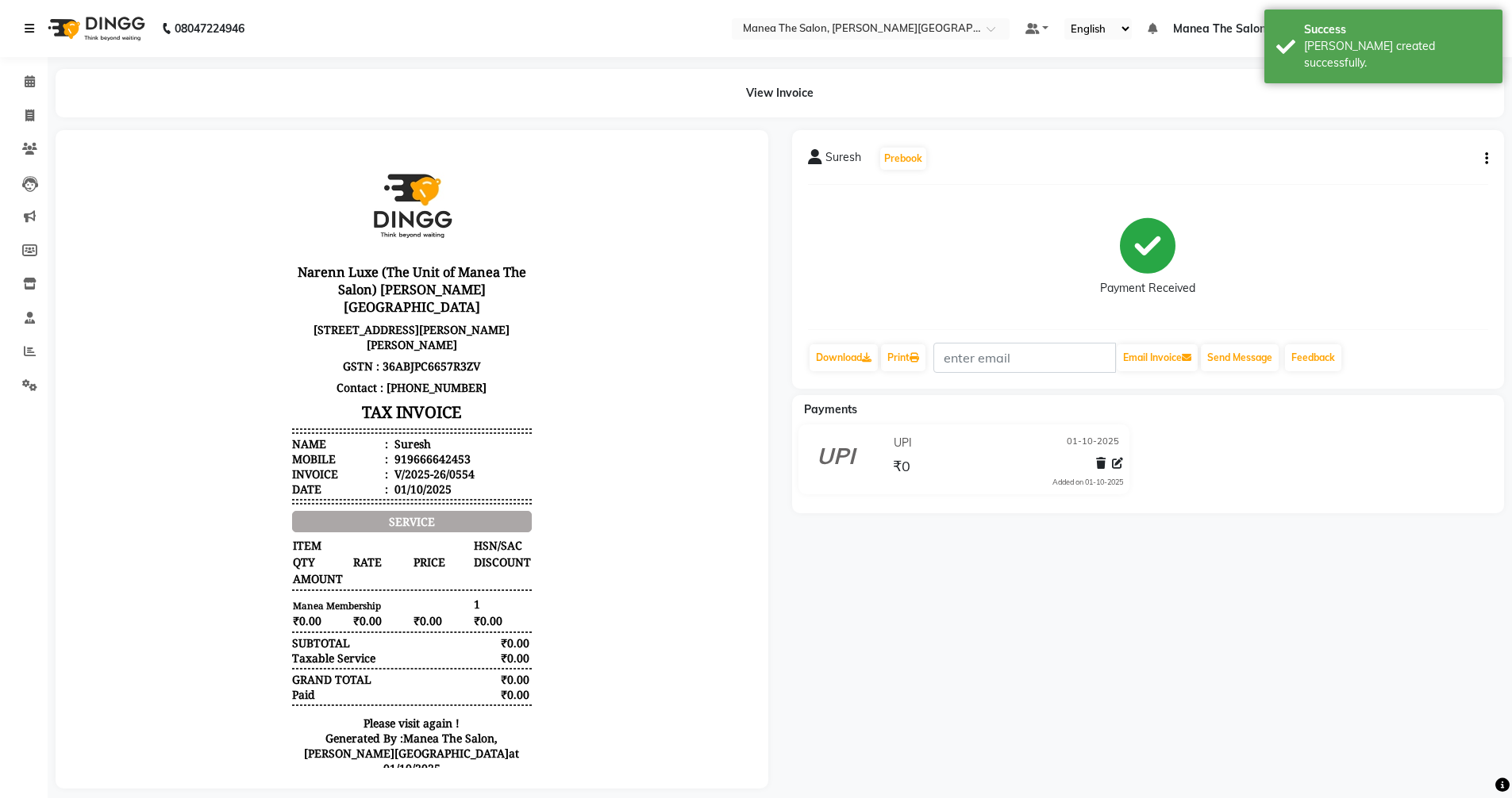
select select "8762"
select select "service"
